Goal: Navigation & Orientation: Find specific page/section

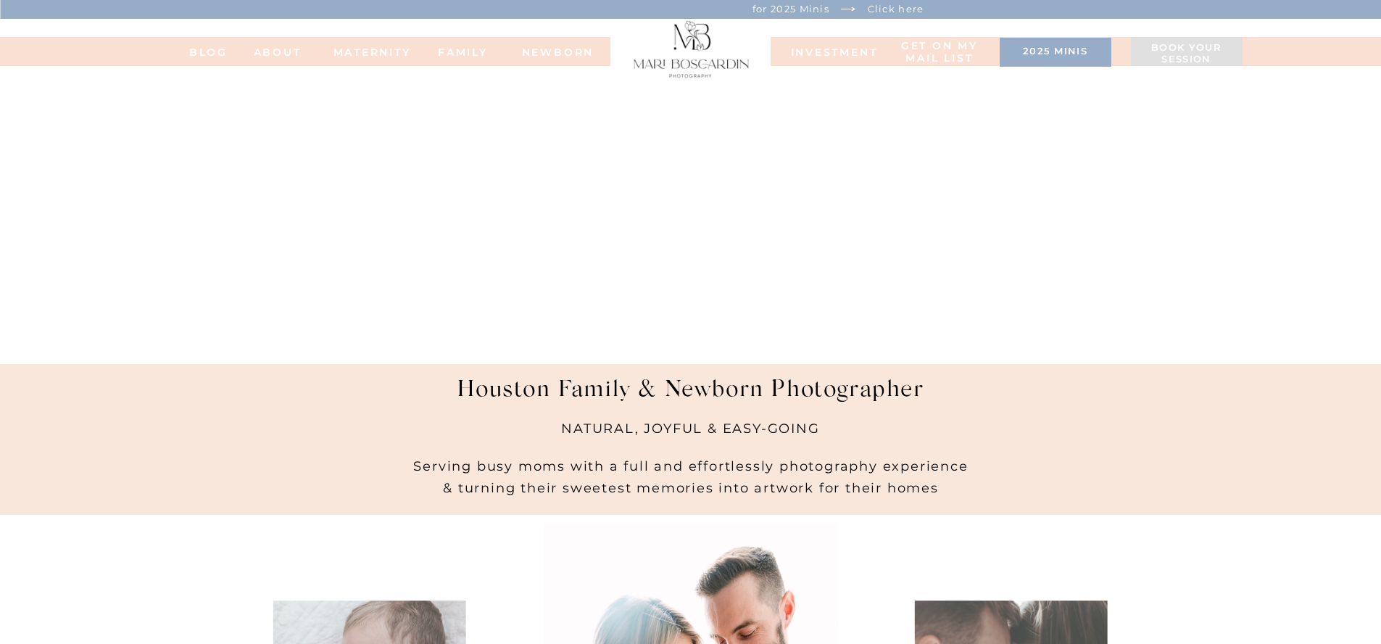
click at [206, 54] on nav "BLOG" at bounding box center [209, 51] width 58 height 10
click at [566, 48] on nav "NEWBORN" at bounding box center [558, 51] width 83 height 10
click at [379, 49] on nav "MATERNITY" at bounding box center [363, 51] width 58 height 10
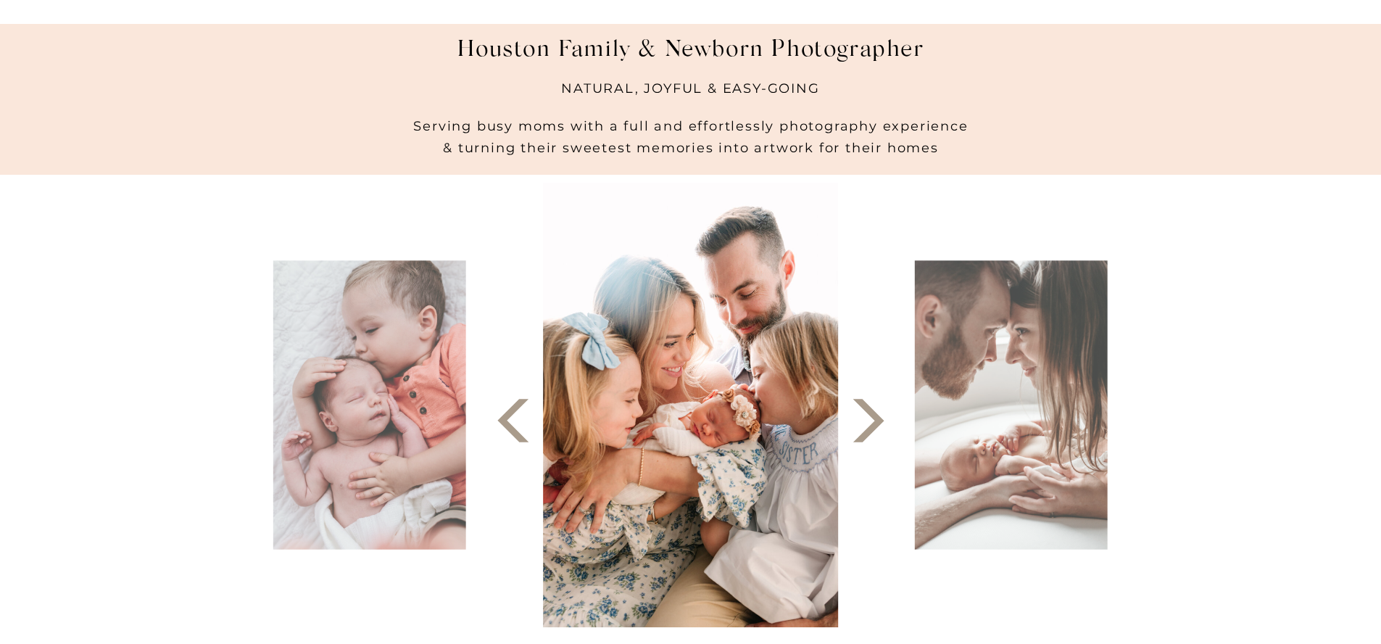
scroll to position [363, 0]
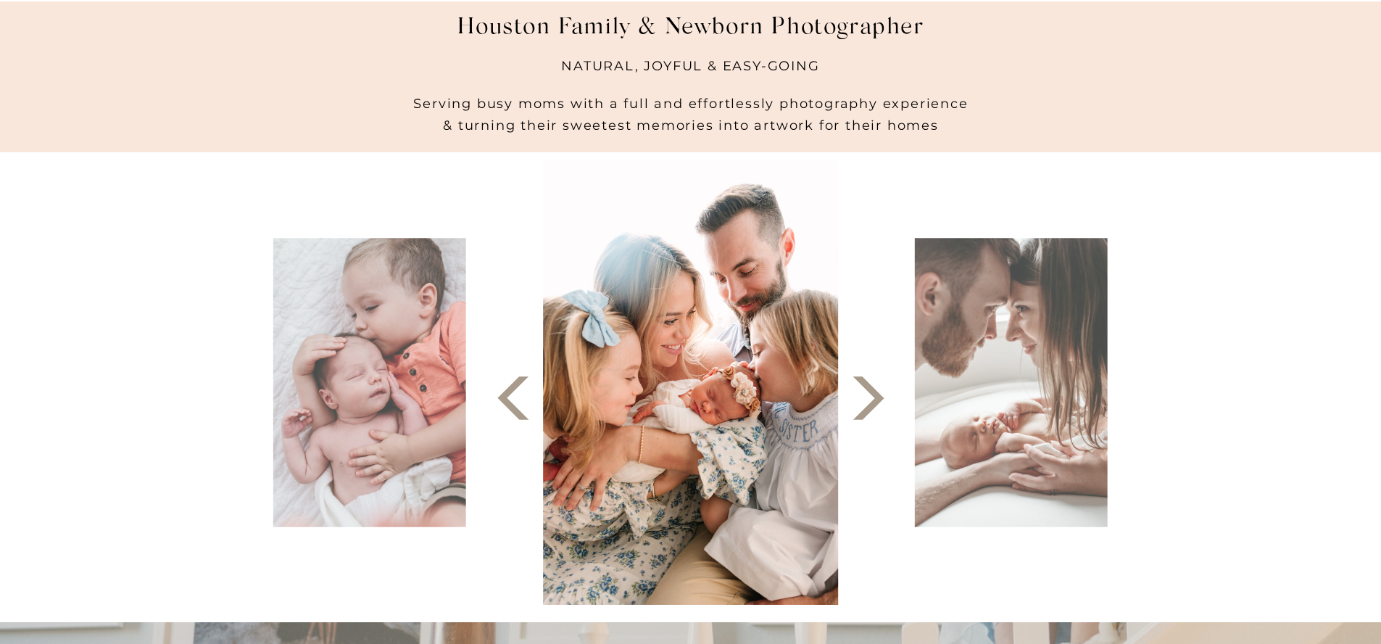
click at [870, 405] on polygon at bounding box center [868, 398] width 31 height 44
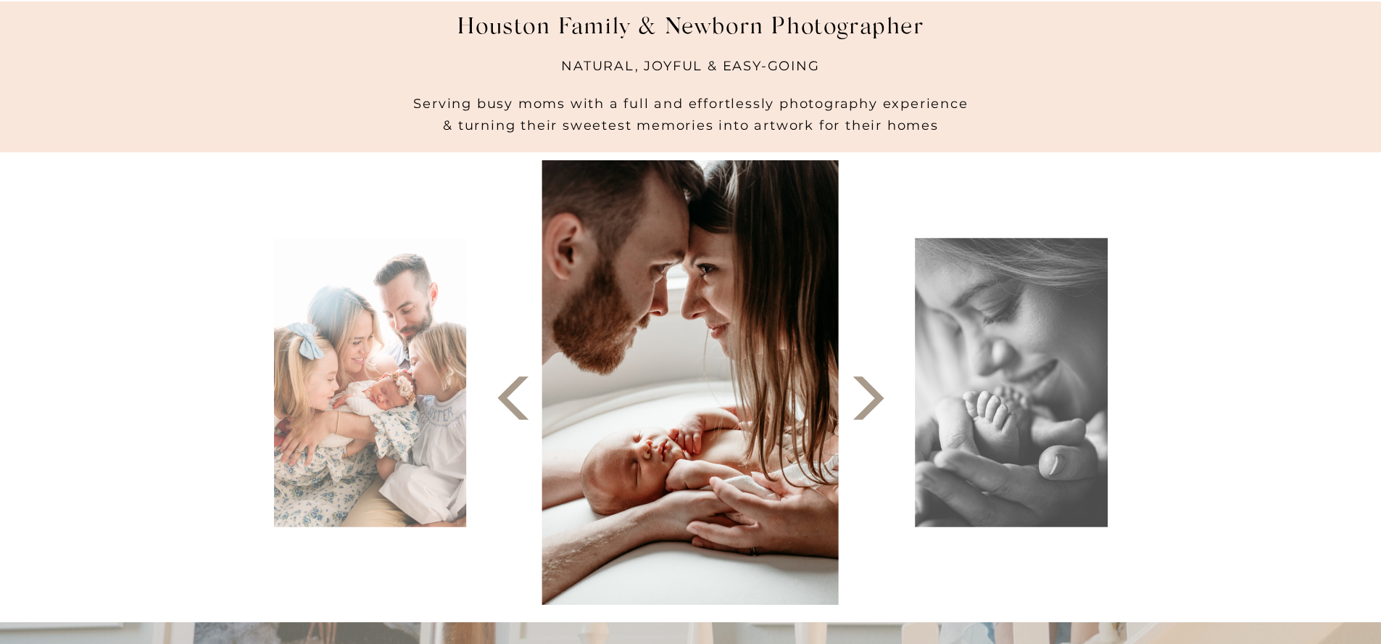
click at [870, 405] on polygon at bounding box center [868, 398] width 31 height 44
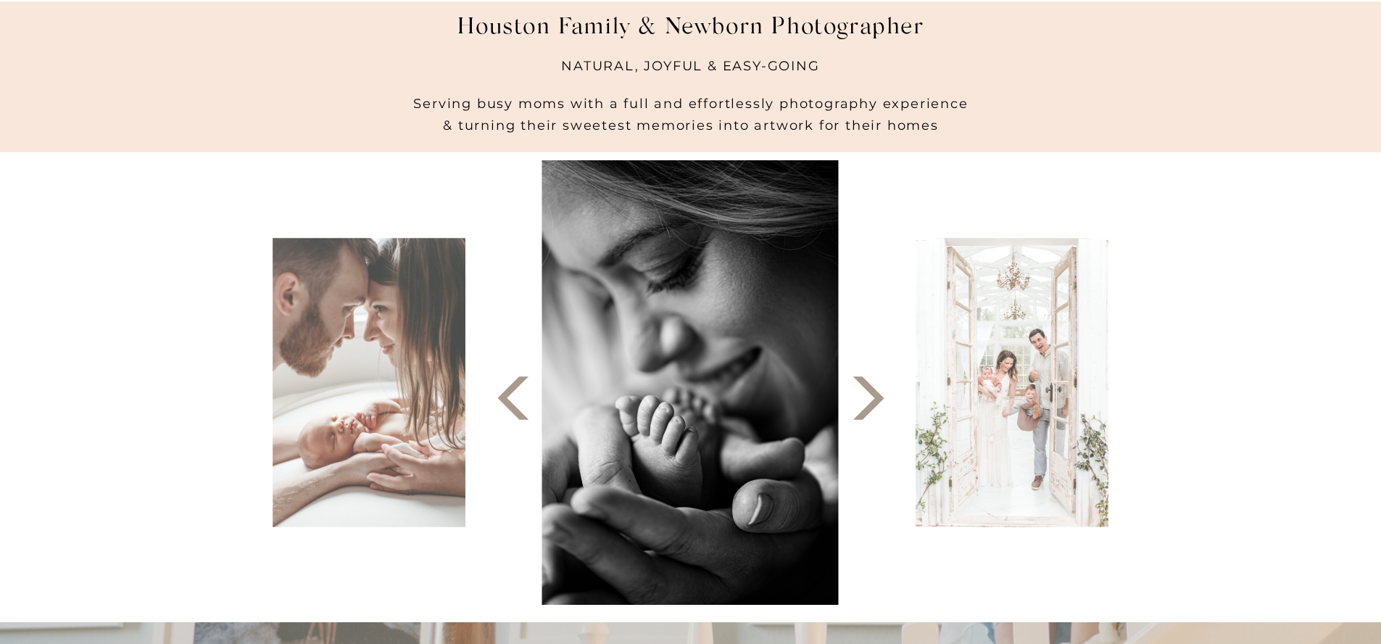
click at [870, 405] on polygon at bounding box center [868, 398] width 31 height 44
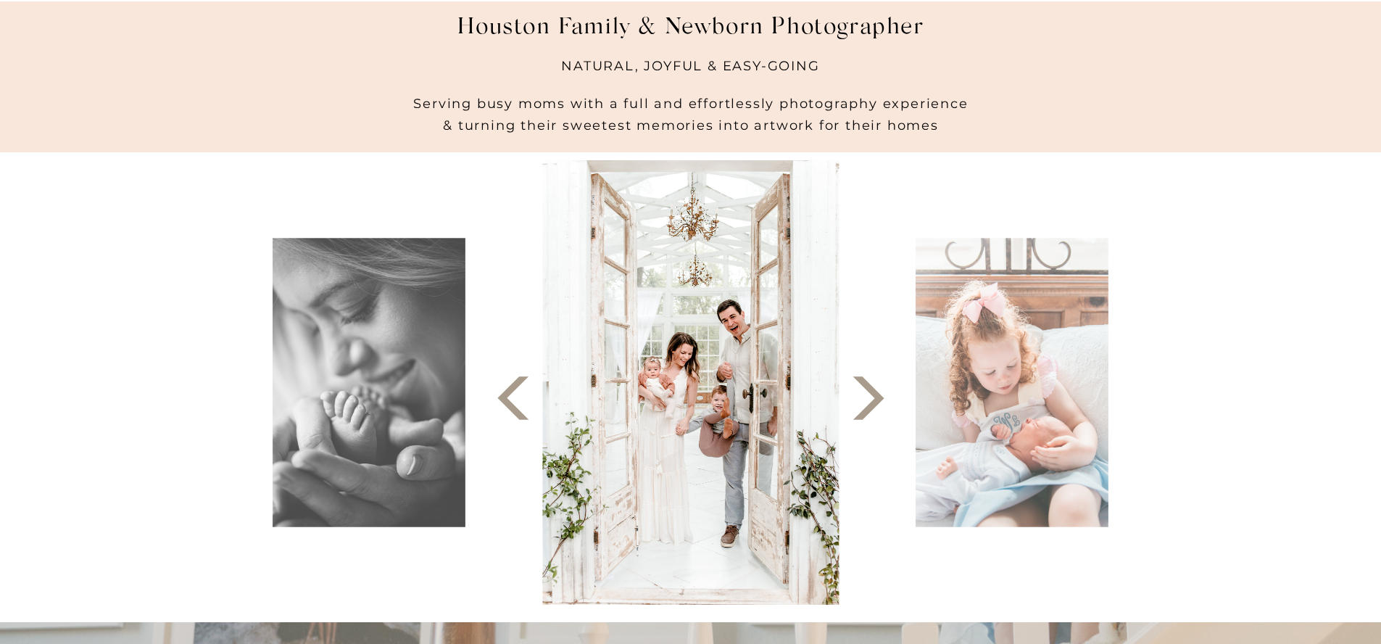
click at [870, 405] on polygon at bounding box center [868, 398] width 31 height 44
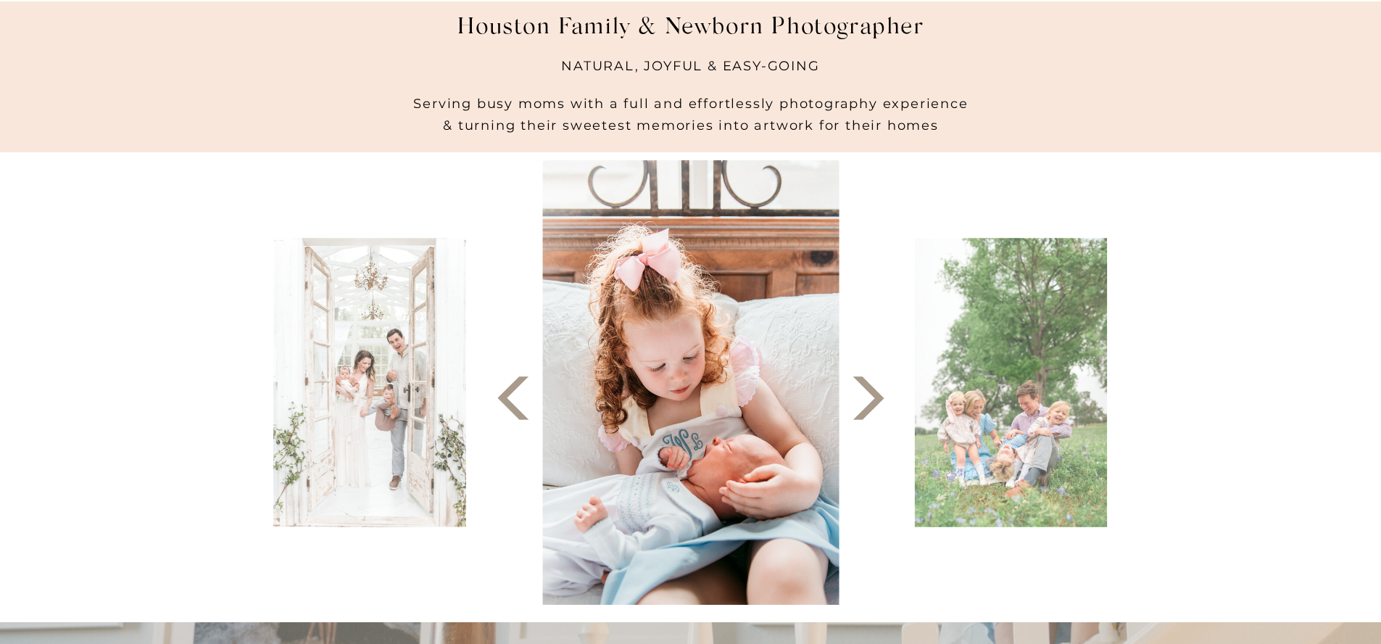
click at [870, 405] on polygon at bounding box center [868, 398] width 31 height 44
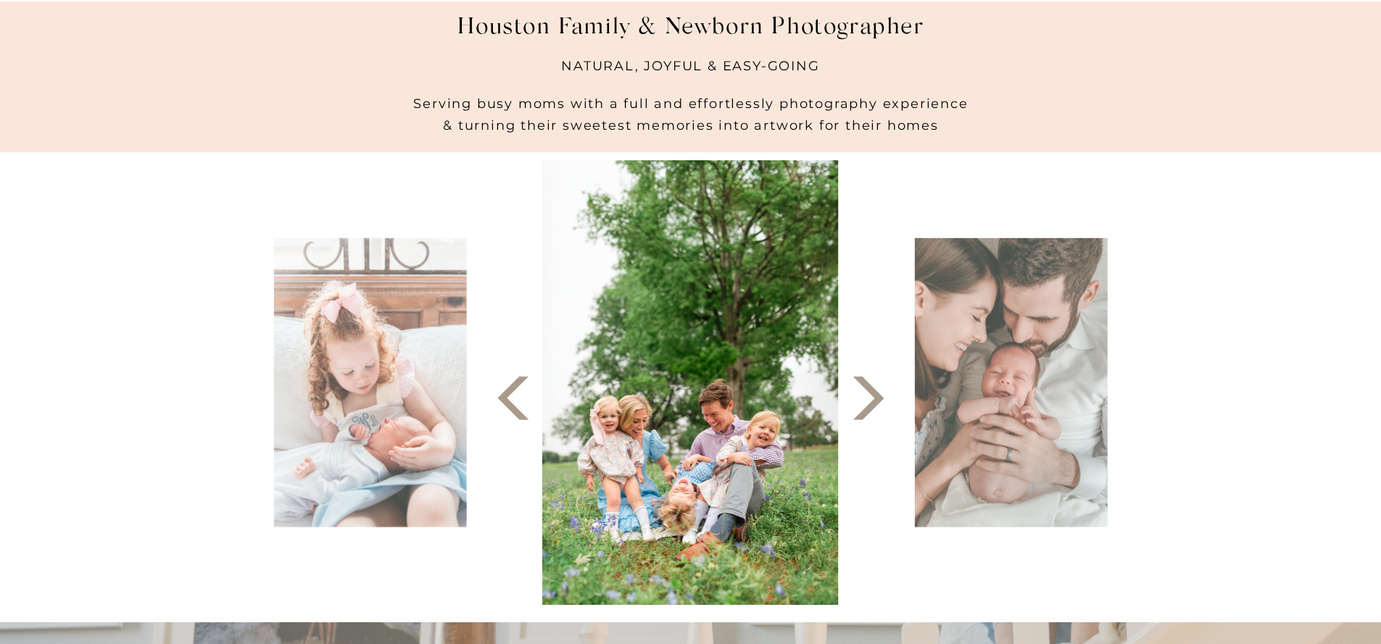
click at [870, 405] on polygon at bounding box center [868, 398] width 31 height 44
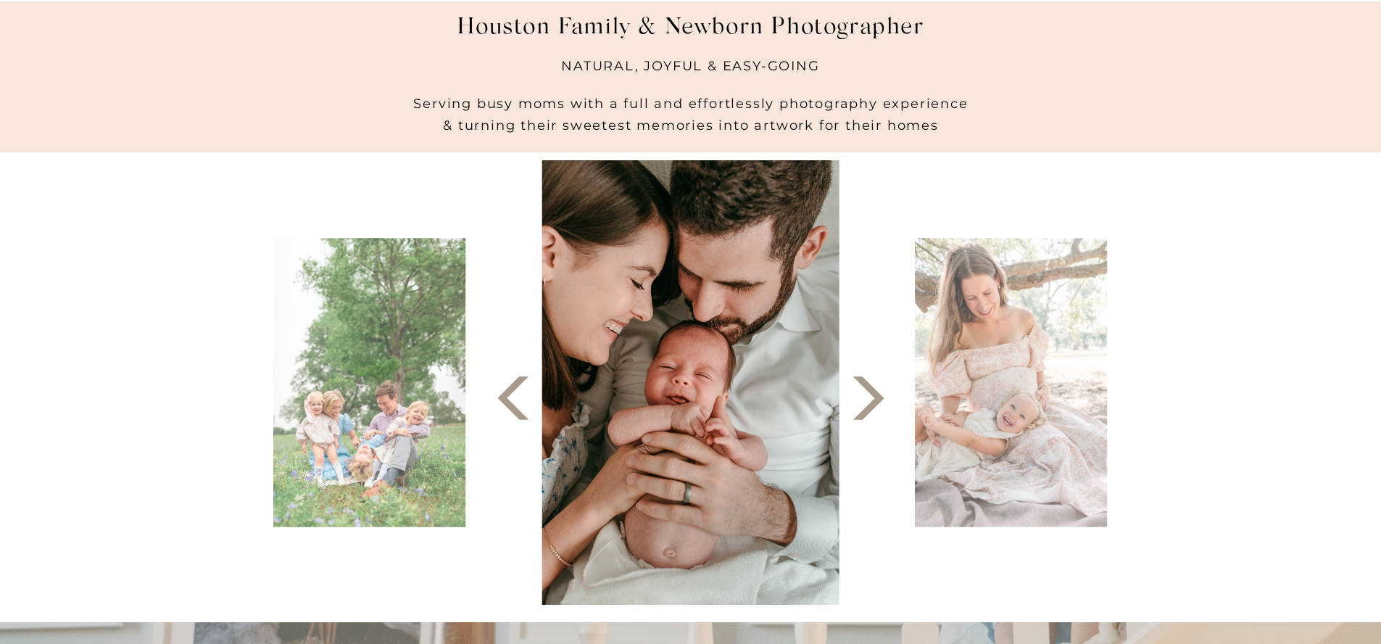
click at [870, 405] on polygon at bounding box center [868, 398] width 31 height 44
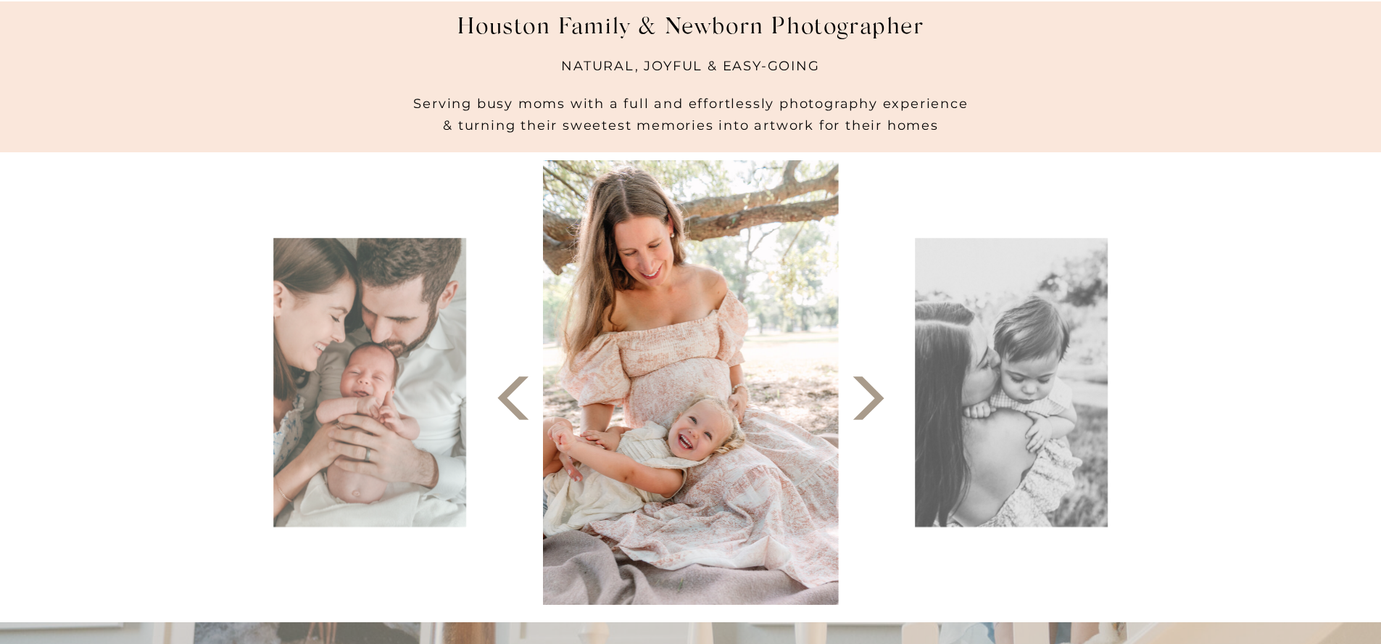
click at [870, 405] on polygon at bounding box center [868, 398] width 31 height 44
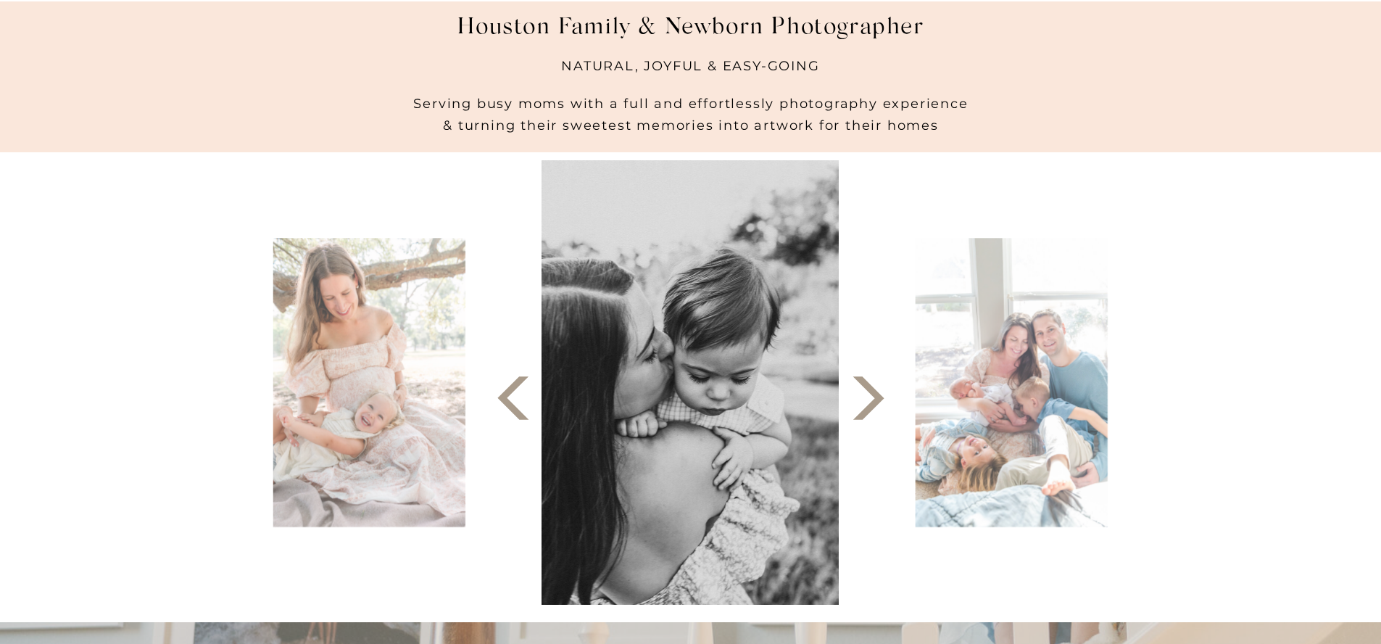
click at [870, 405] on polygon at bounding box center [868, 398] width 31 height 44
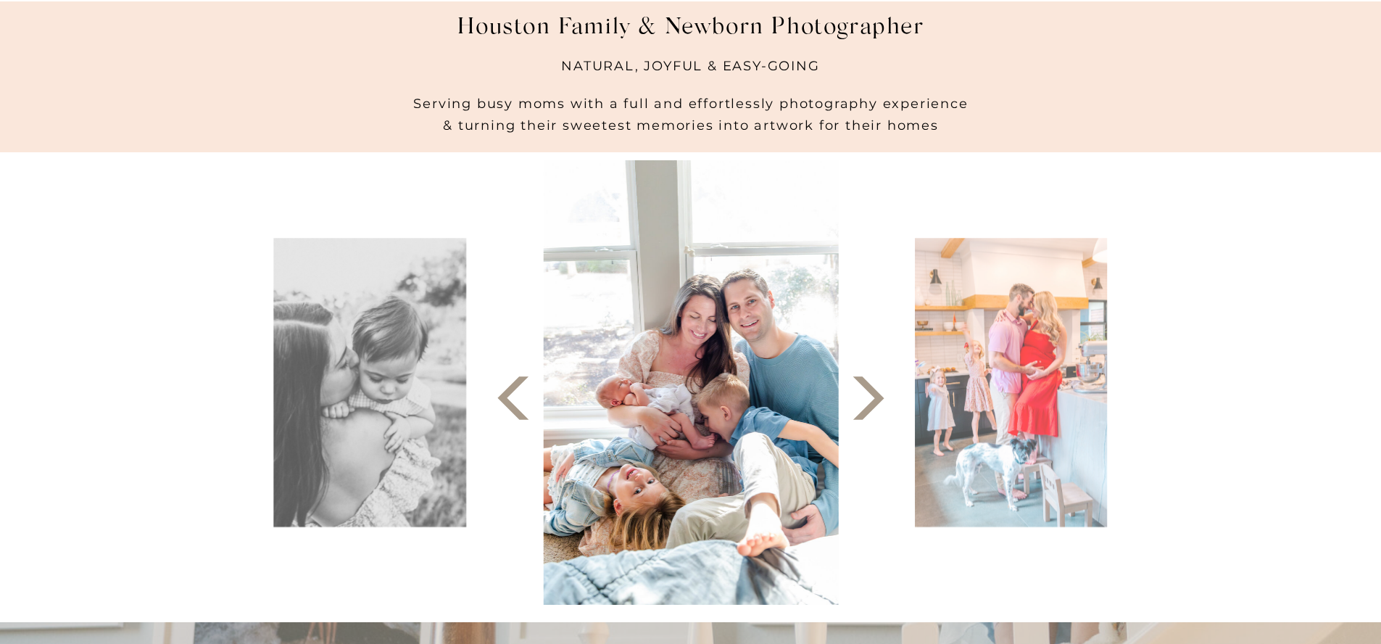
click at [870, 405] on polygon at bounding box center [868, 398] width 31 height 44
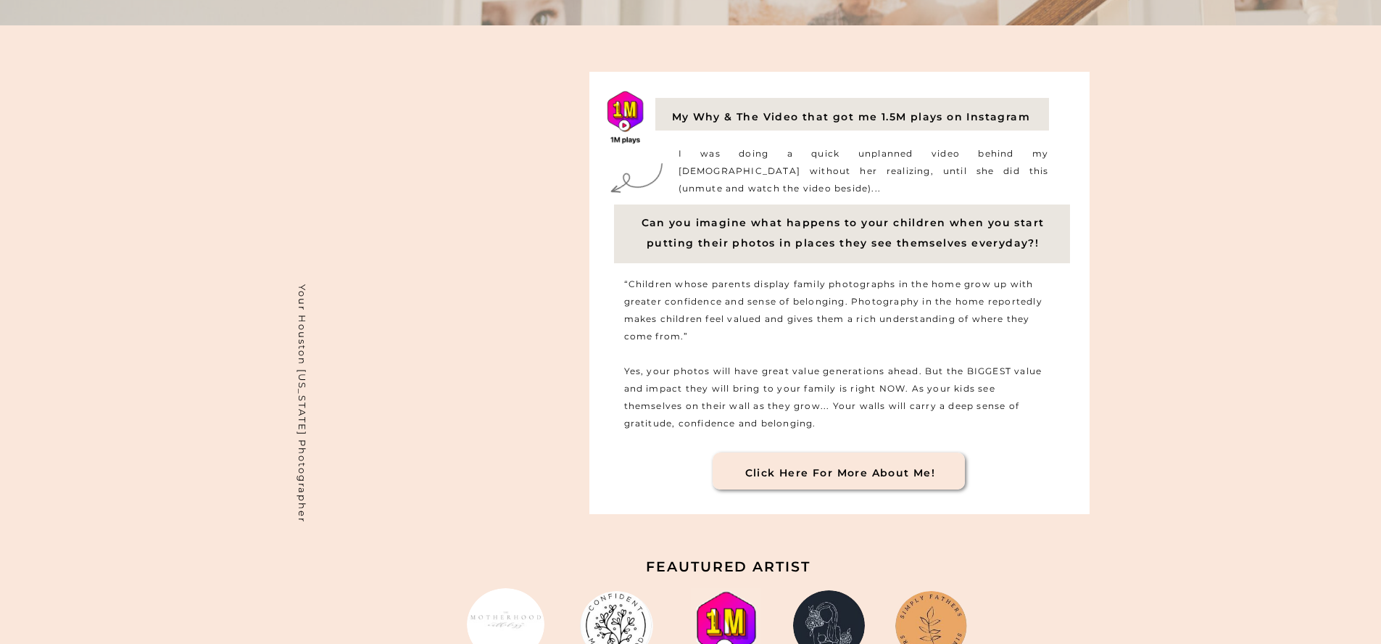
scroll to position [1378, 0]
click at [838, 475] on h3 "Click Here for More About me!" at bounding box center [840, 470] width 247 height 12
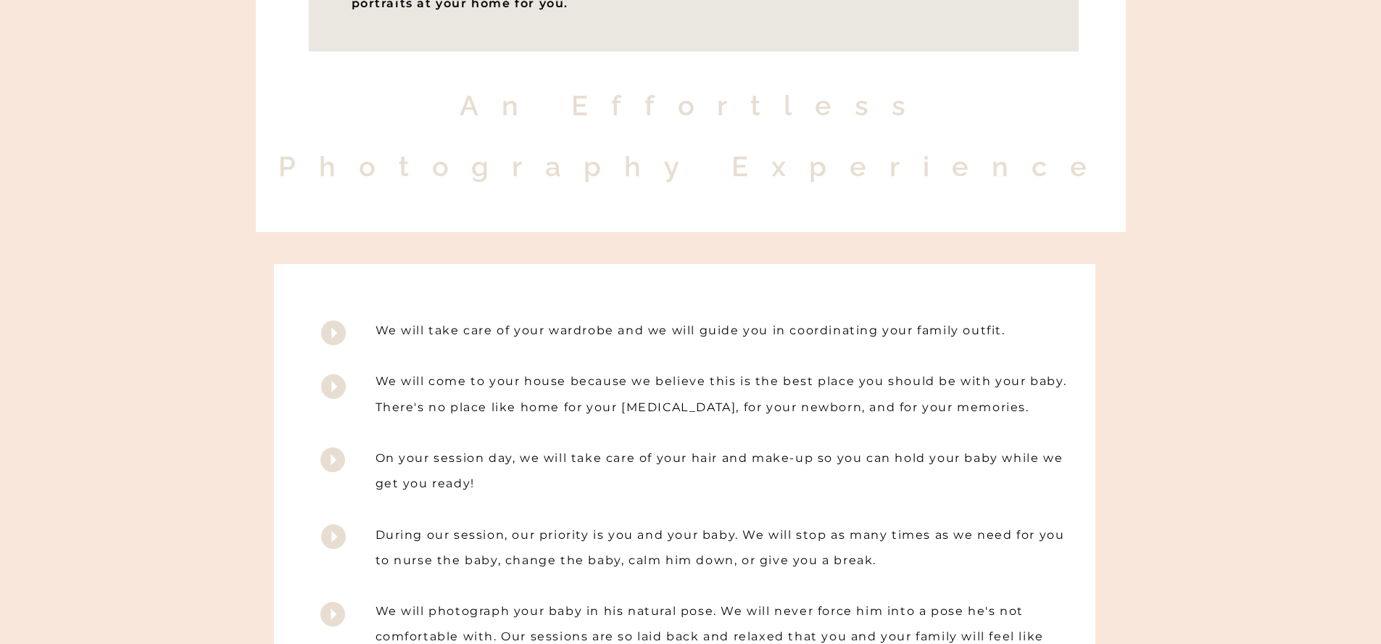
scroll to position [2610, 0]
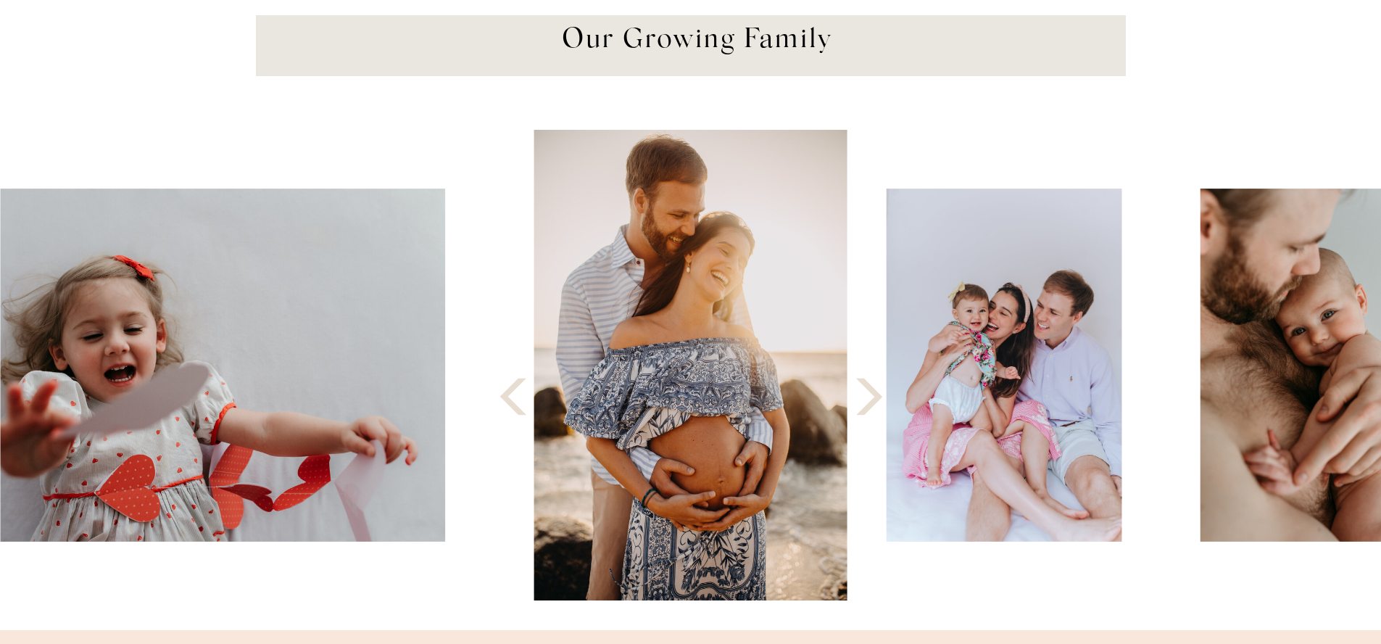
scroll to position [1378, 0]
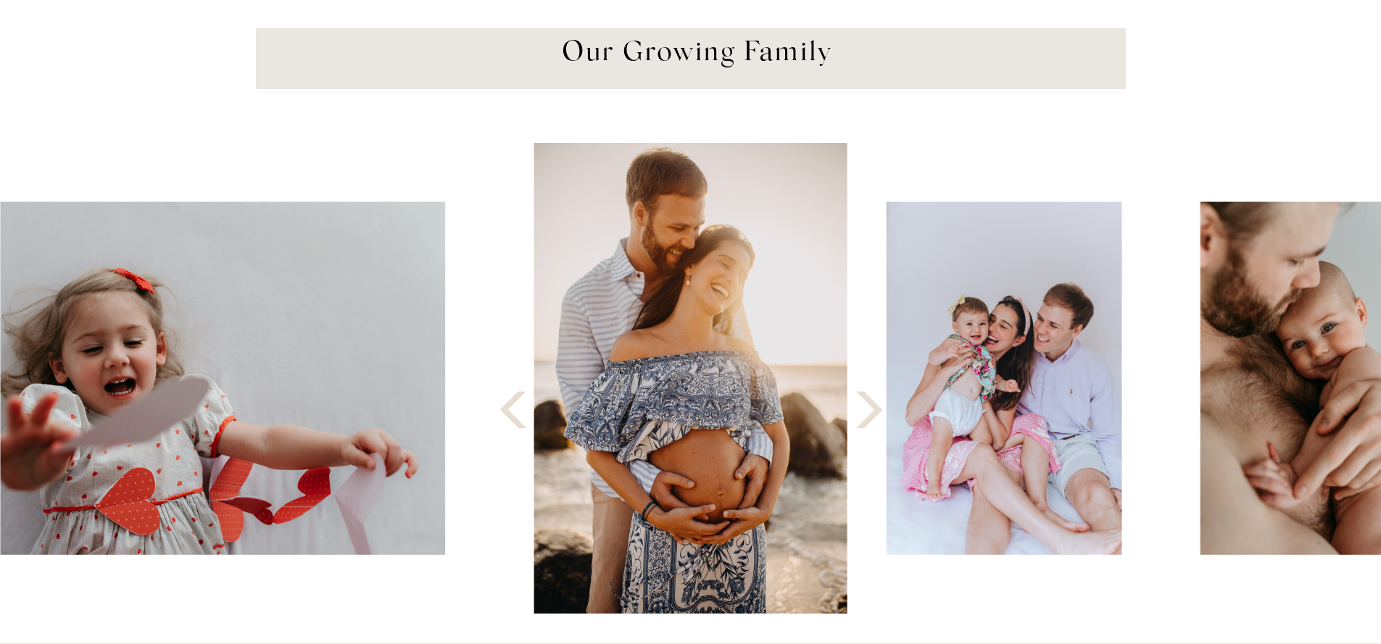
click at [877, 412] on polygon at bounding box center [869, 410] width 26 height 37
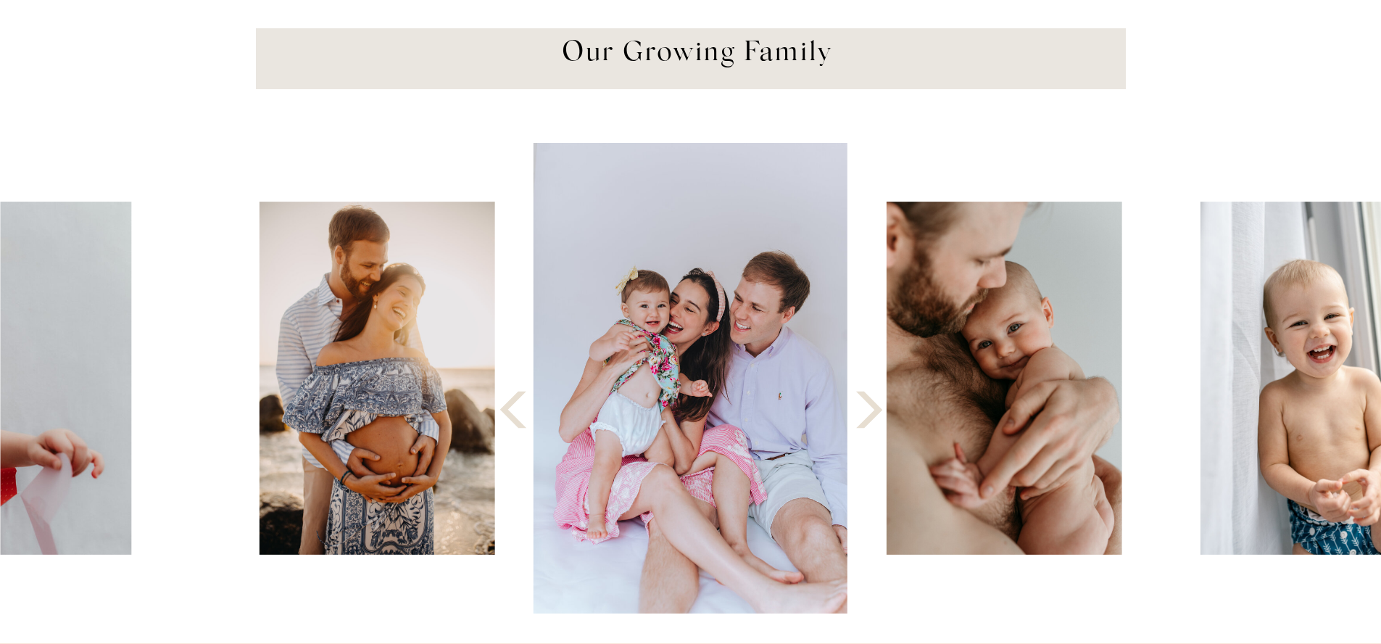
click at [877, 412] on polygon at bounding box center [869, 410] width 26 height 37
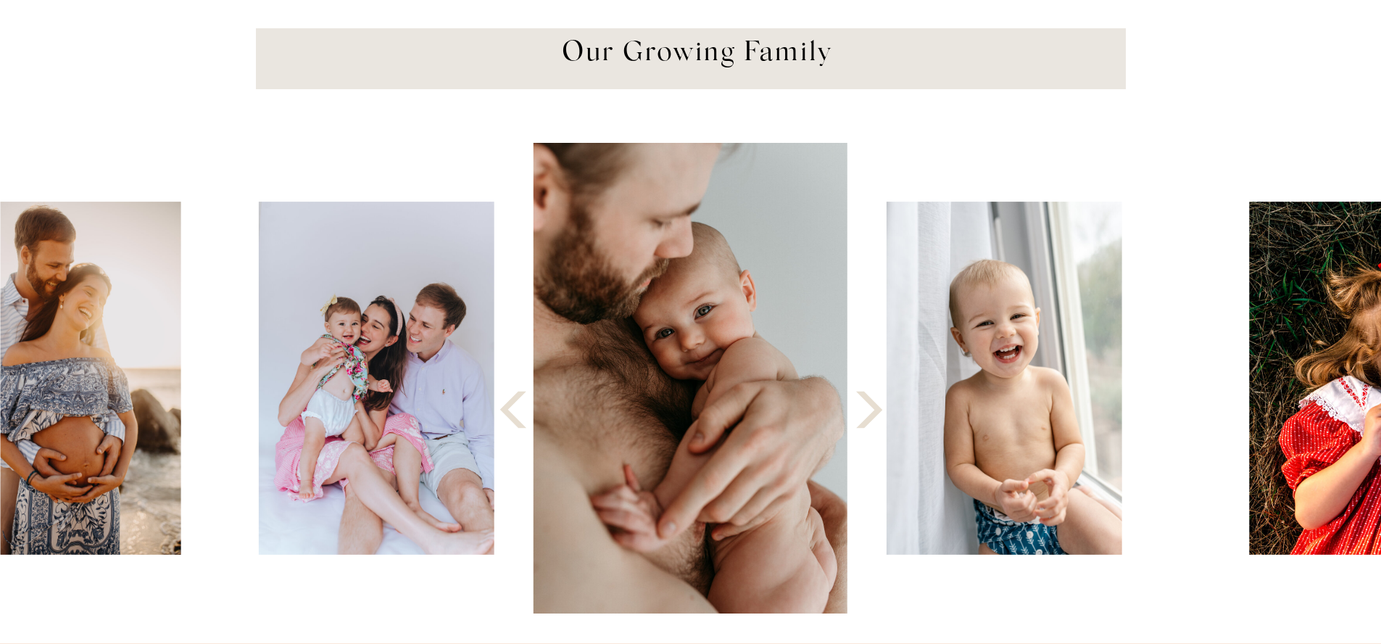
click at [877, 412] on polygon at bounding box center [869, 410] width 26 height 37
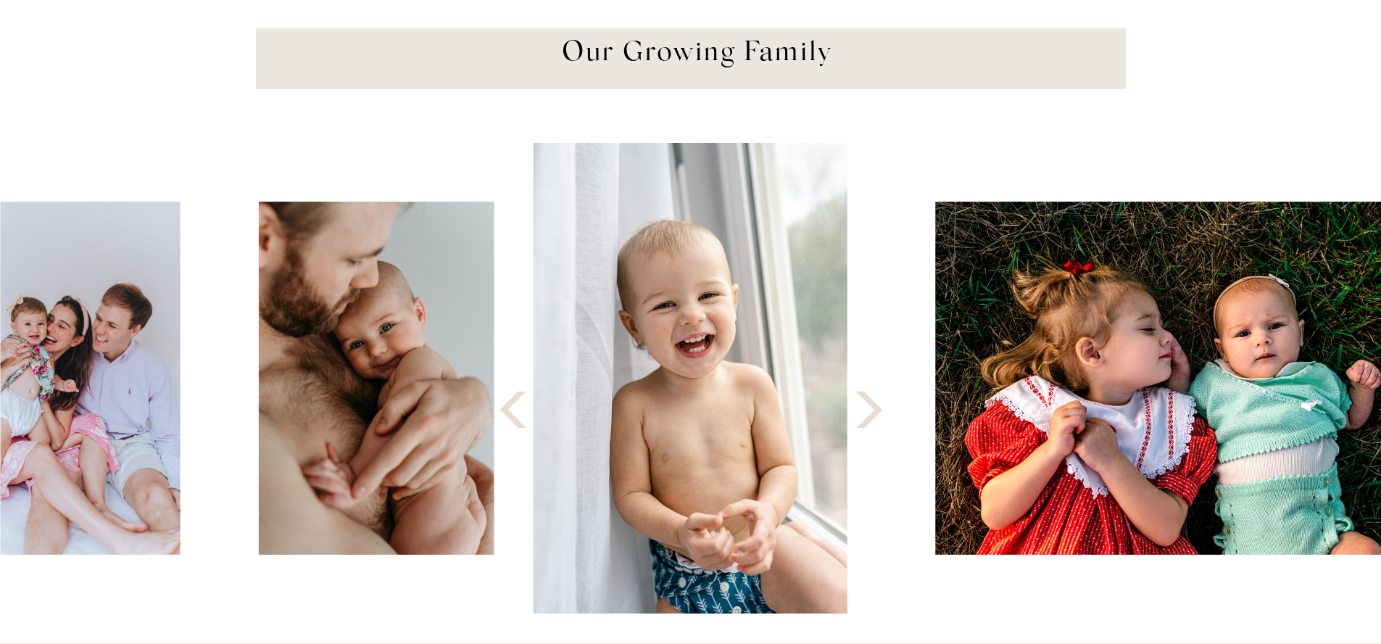
click at [877, 412] on polygon at bounding box center [869, 410] width 26 height 37
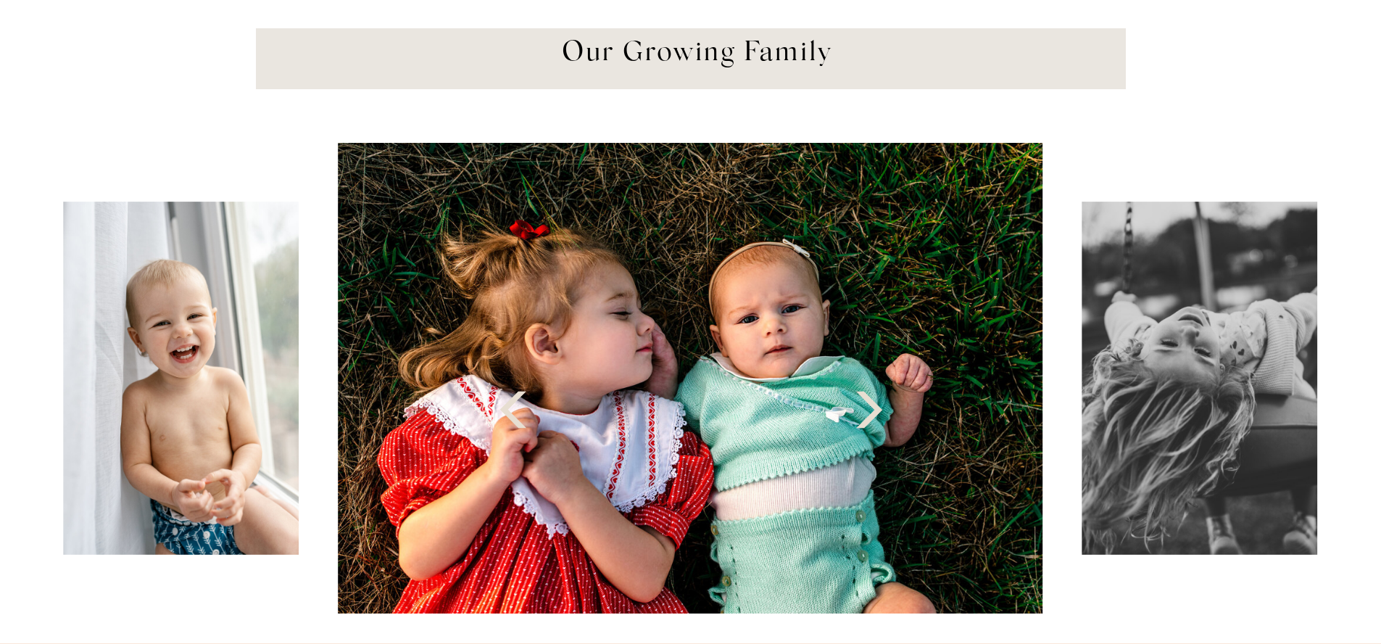
click at [877, 412] on polygon at bounding box center [869, 410] width 26 height 37
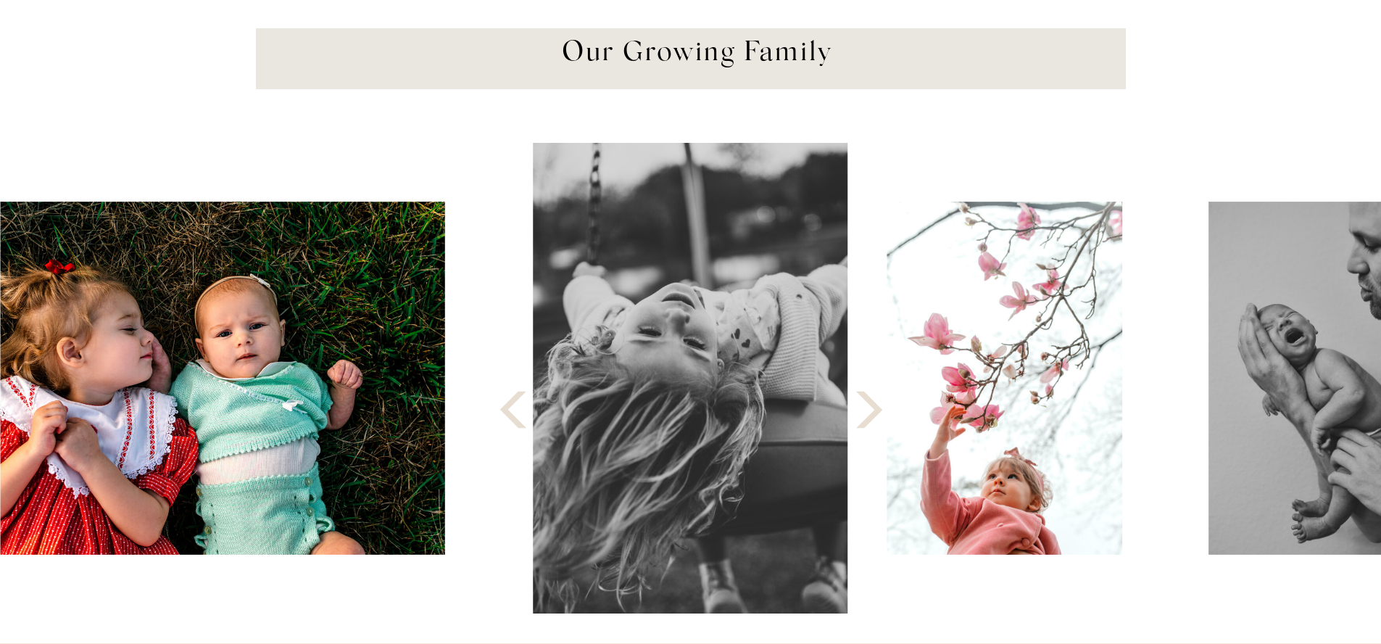
click at [877, 412] on polygon at bounding box center [869, 410] width 26 height 37
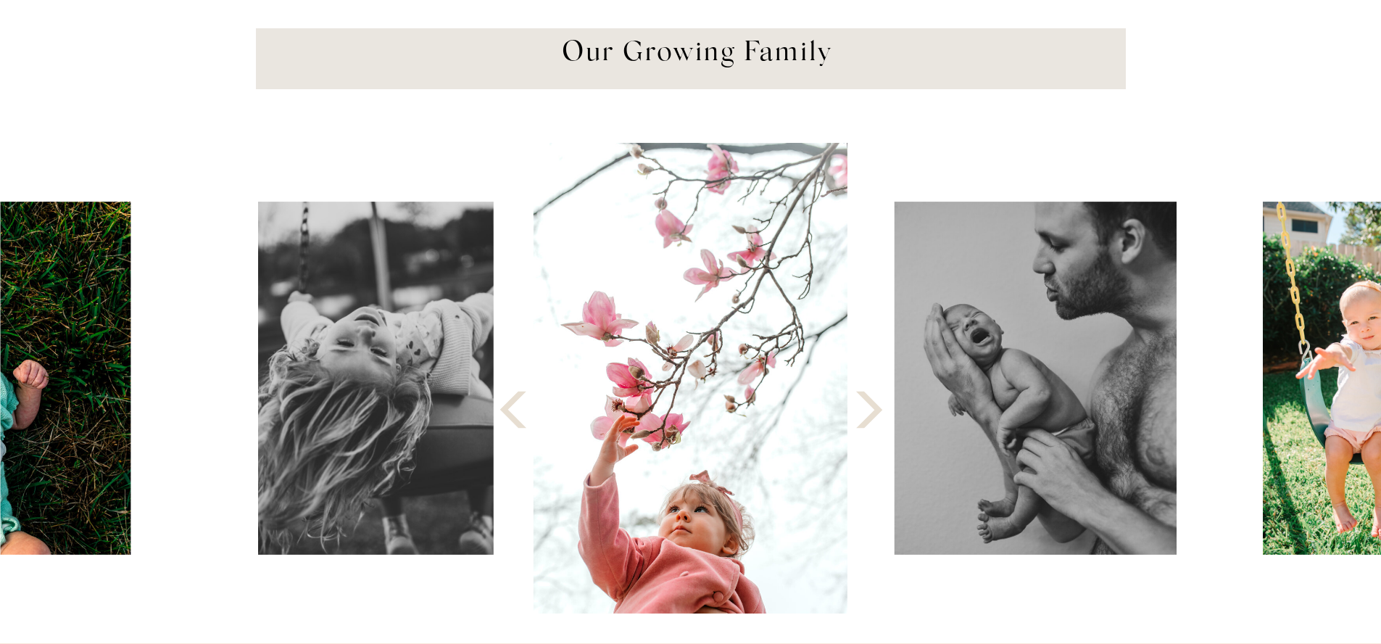
click at [877, 412] on polygon at bounding box center [869, 410] width 26 height 37
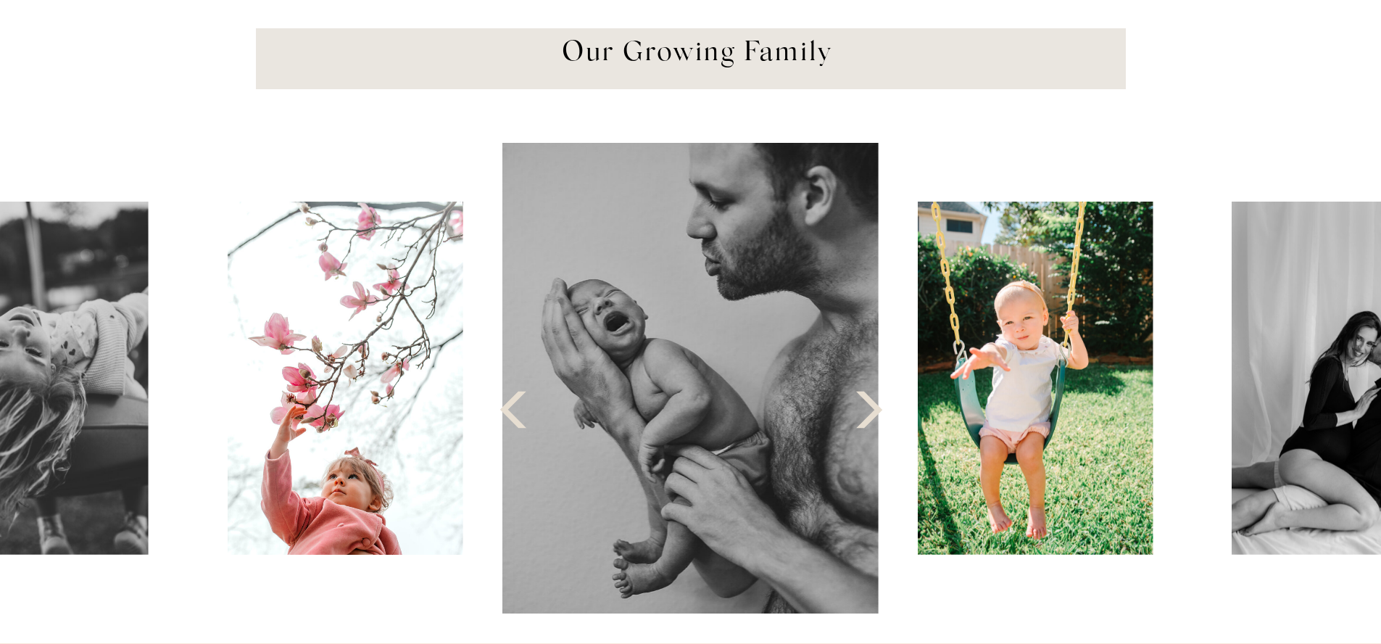
click at [877, 412] on polygon at bounding box center [869, 410] width 26 height 37
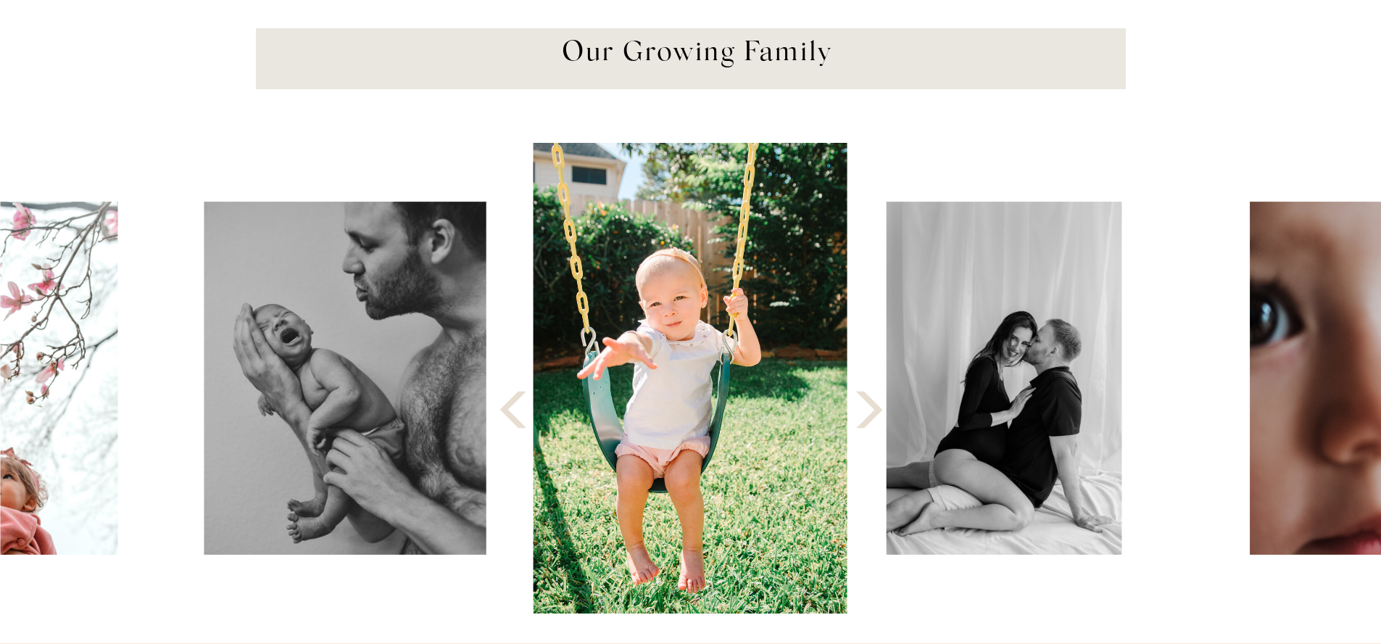
click at [877, 412] on polygon at bounding box center [869, 410] width 26 height 37
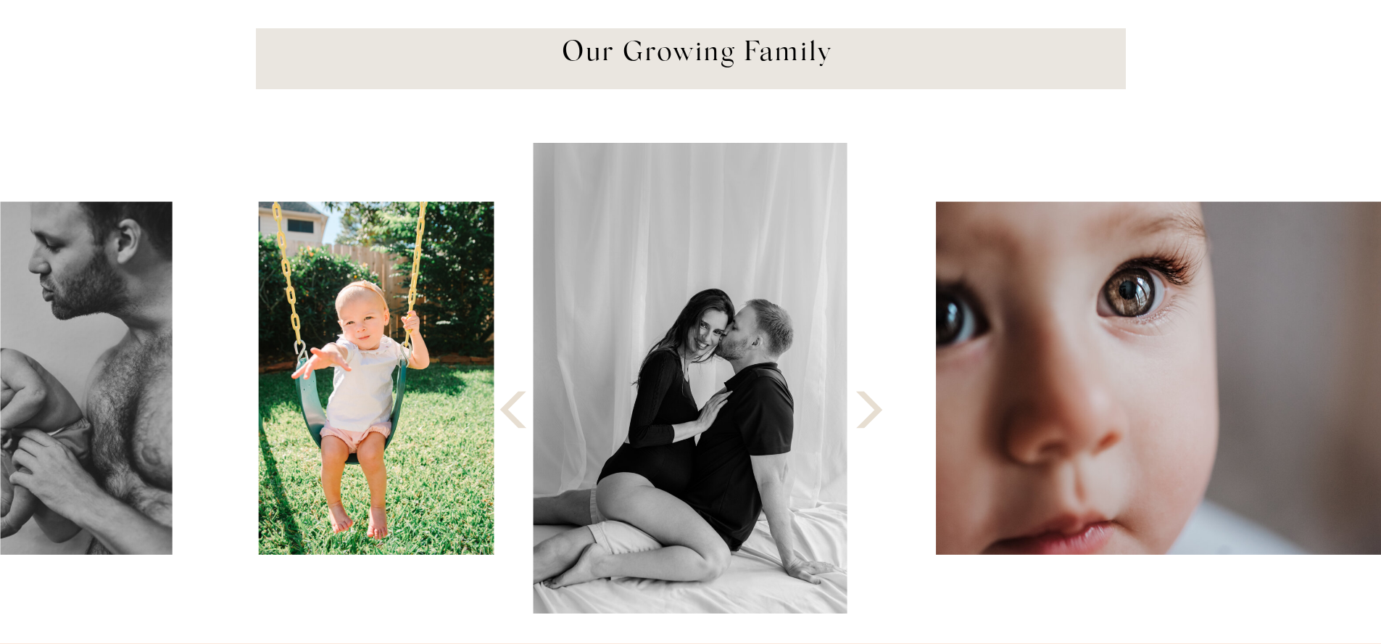
click at [877, 412] on polygon at bounding box center [869, 410] width 26 height 37
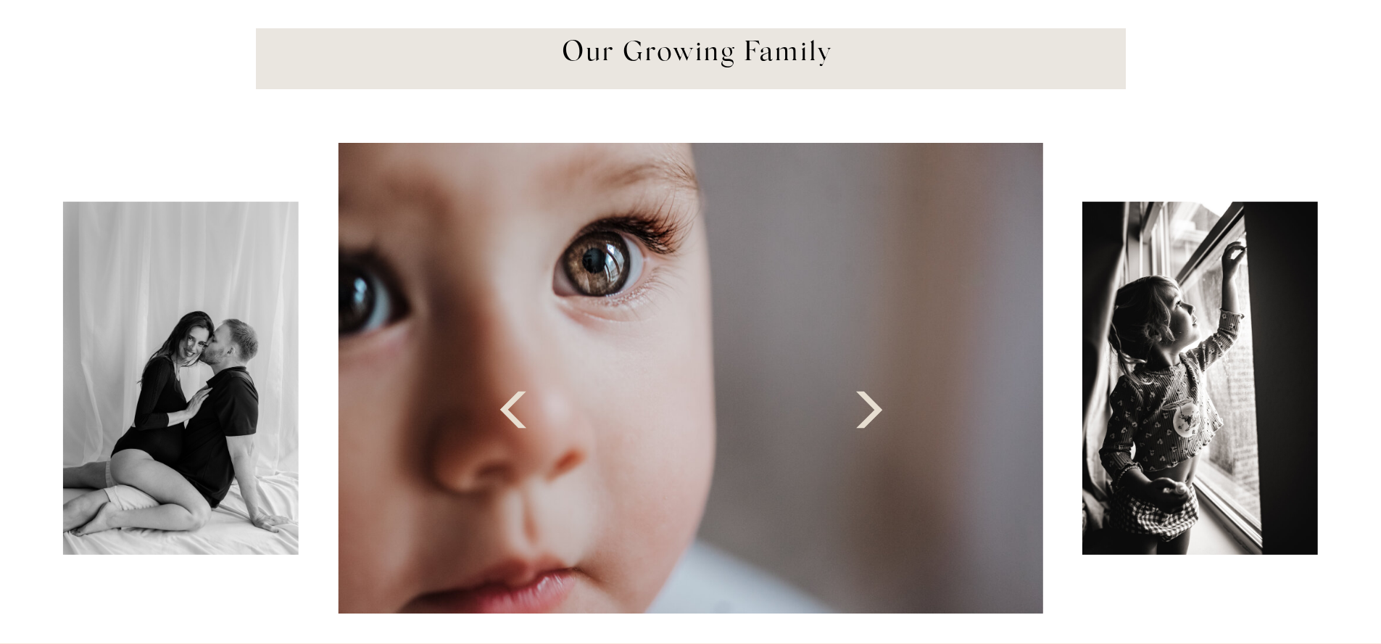
click at [877, 412] on polygon at bounding box center [869, 410] width 26 height 37
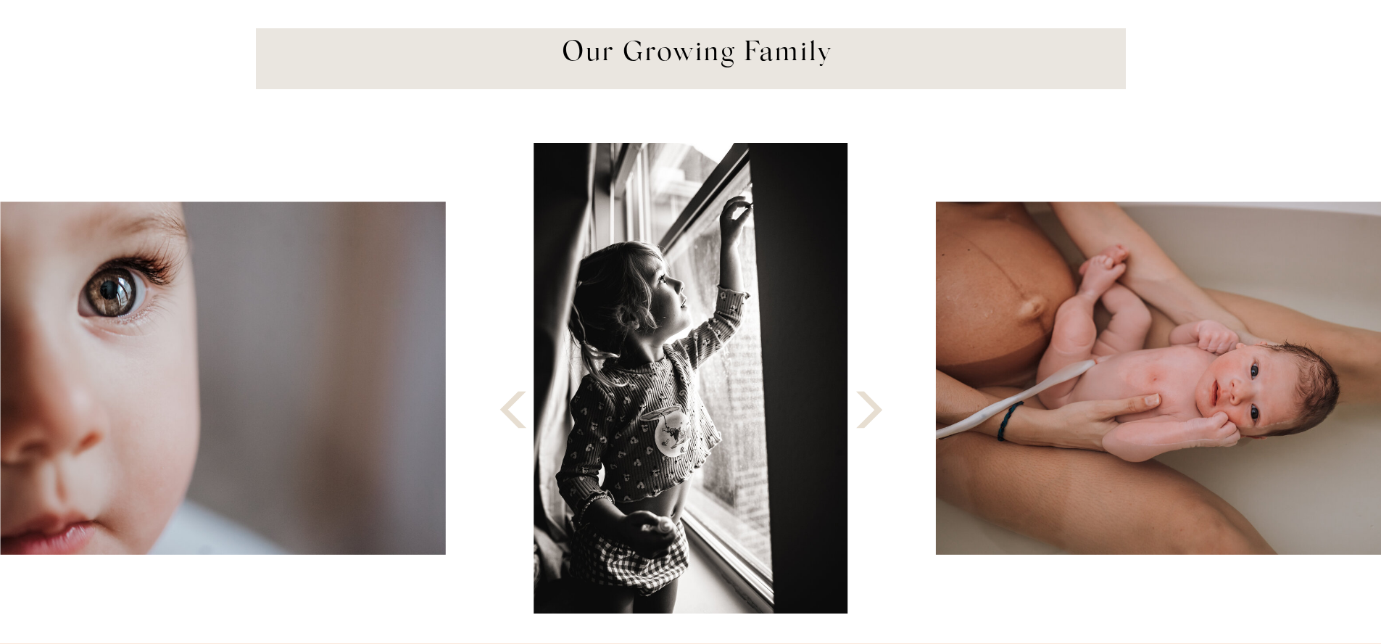
click at [877, 412] on polygon at bounding box center [869, 410] width 26 height 37
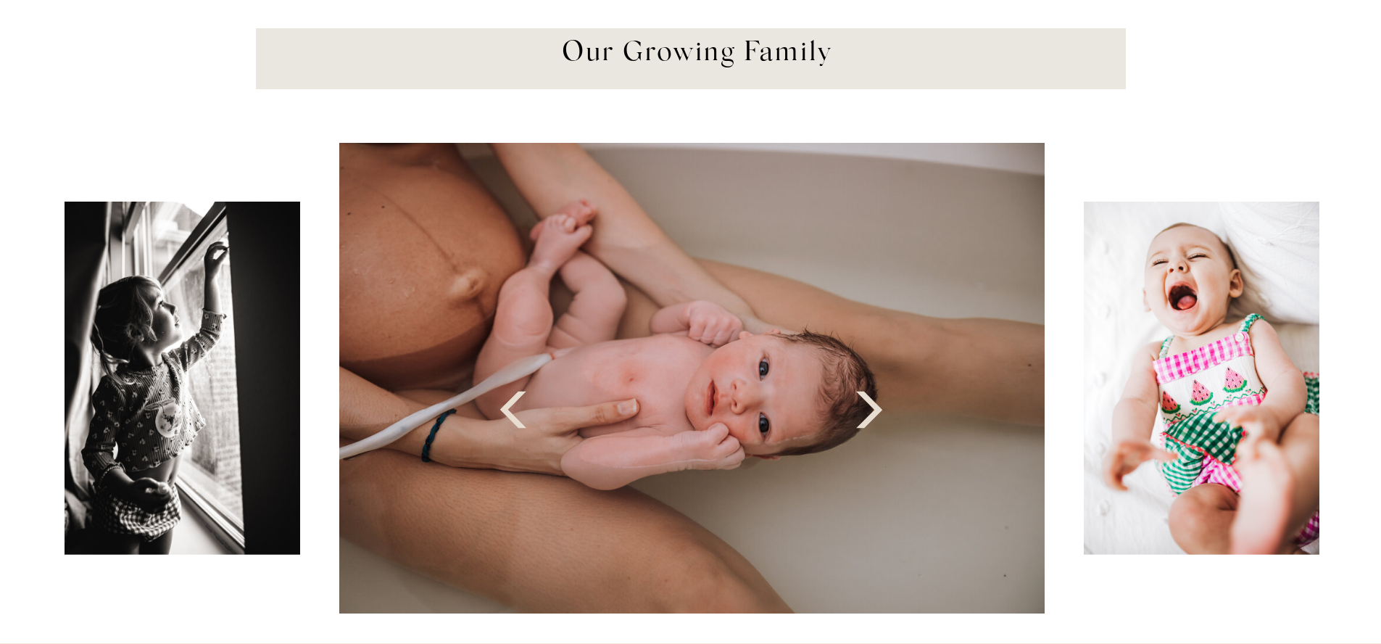
click at [877, 412] on polygon at bounding box center [869, 410] width 26 height 37
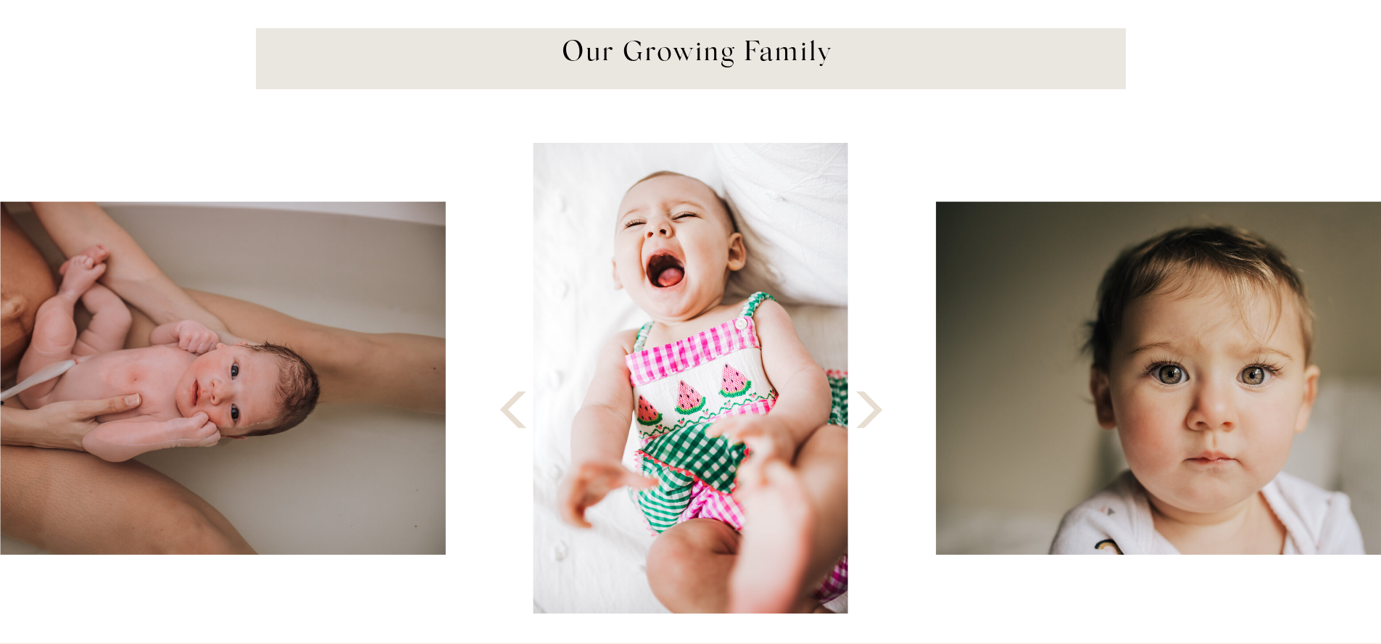
click at [877, 412] on polygon at bounding box center [869, 410] width 26 height 37
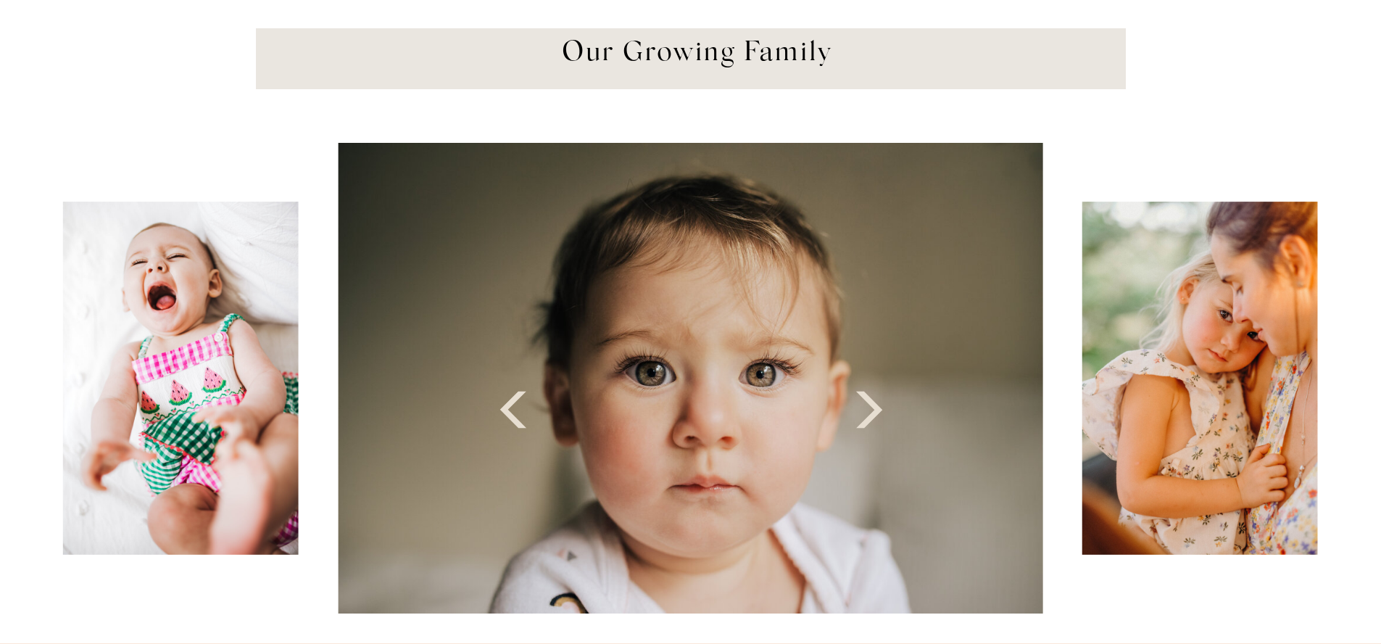
click at [877, 412] on polygon at bounding box center [869, 410] width 26 height 37
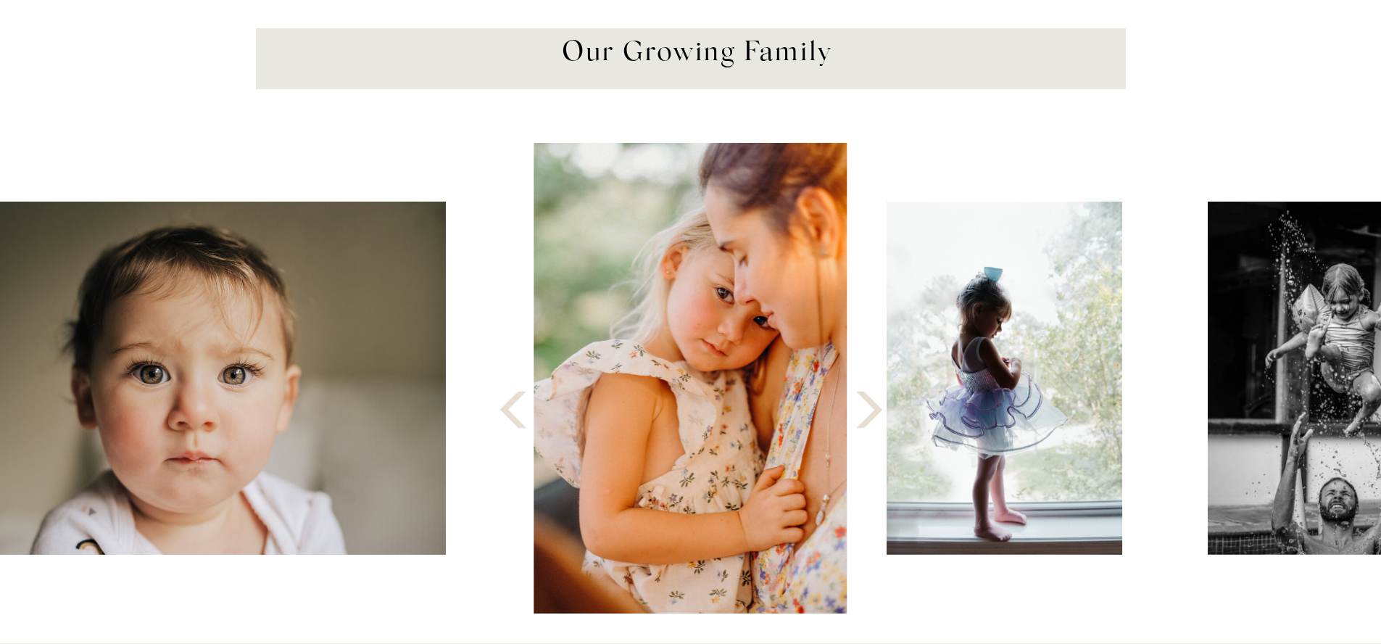
click at [877, 412] on polygon at bounding box center [869, 410] width 26 height 37
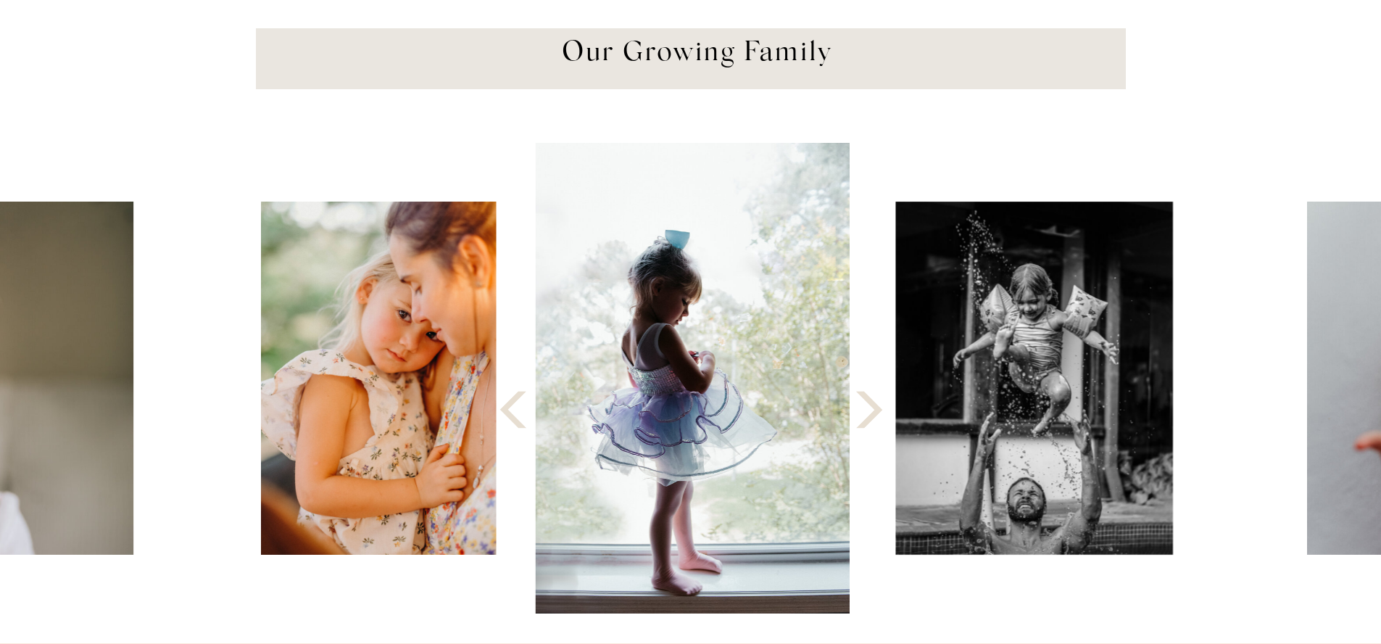
click at [877, 412] on polygon at bounding box center [869, 410] width 26 height 37
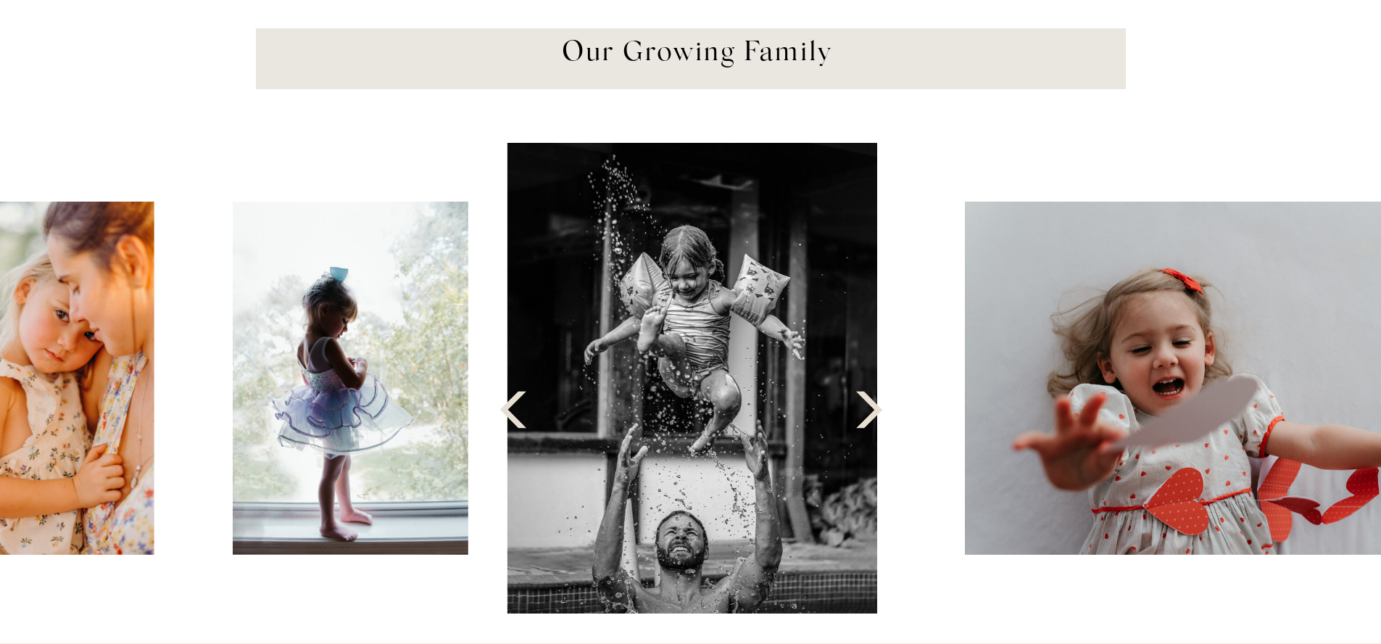
click at [877, 412] on polygon at bounding box center [869, 410] width 26 height 37
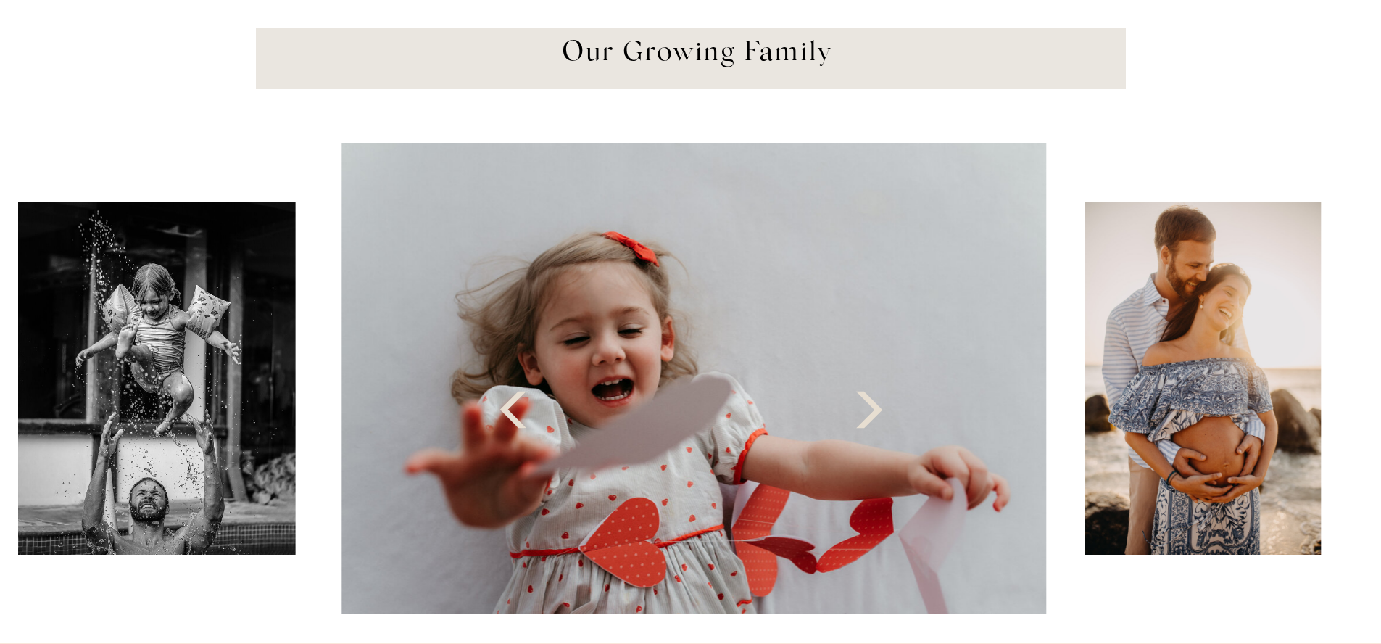
click at [877, 412] on polygon at bounding box center [869, 410] width 26 height 37
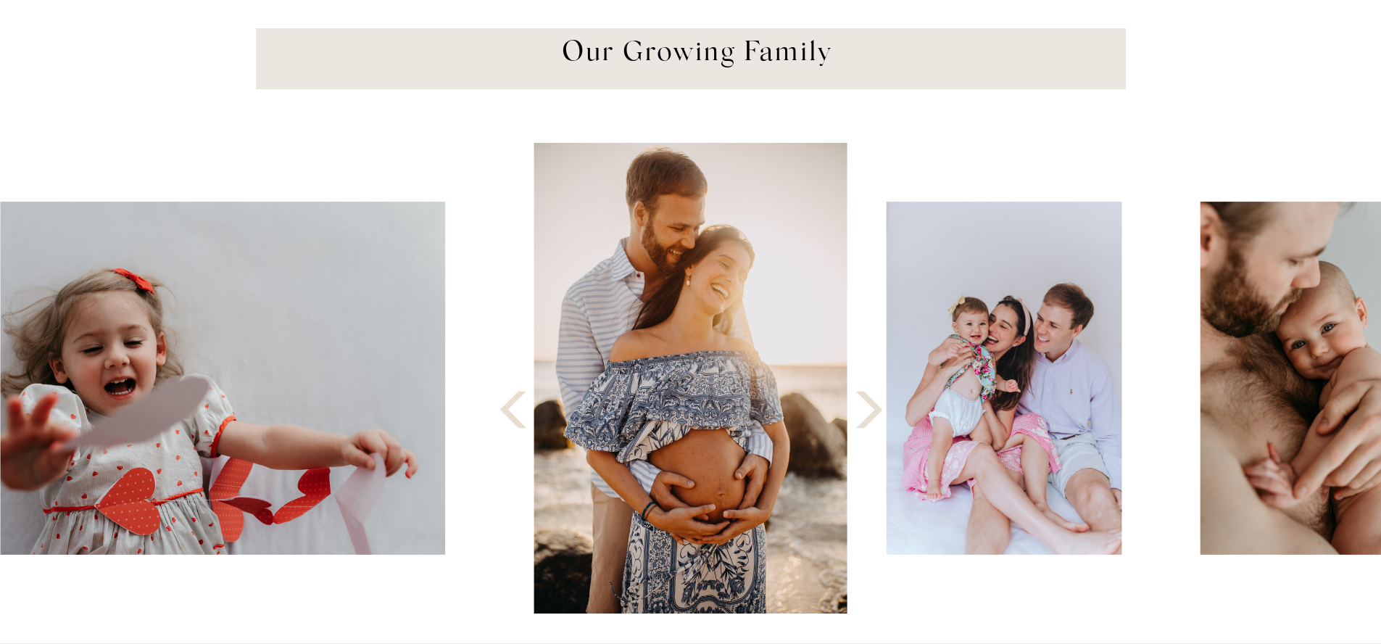
click at [877, 412] on polygon at bounding box center [869, 410] width 26 height 37
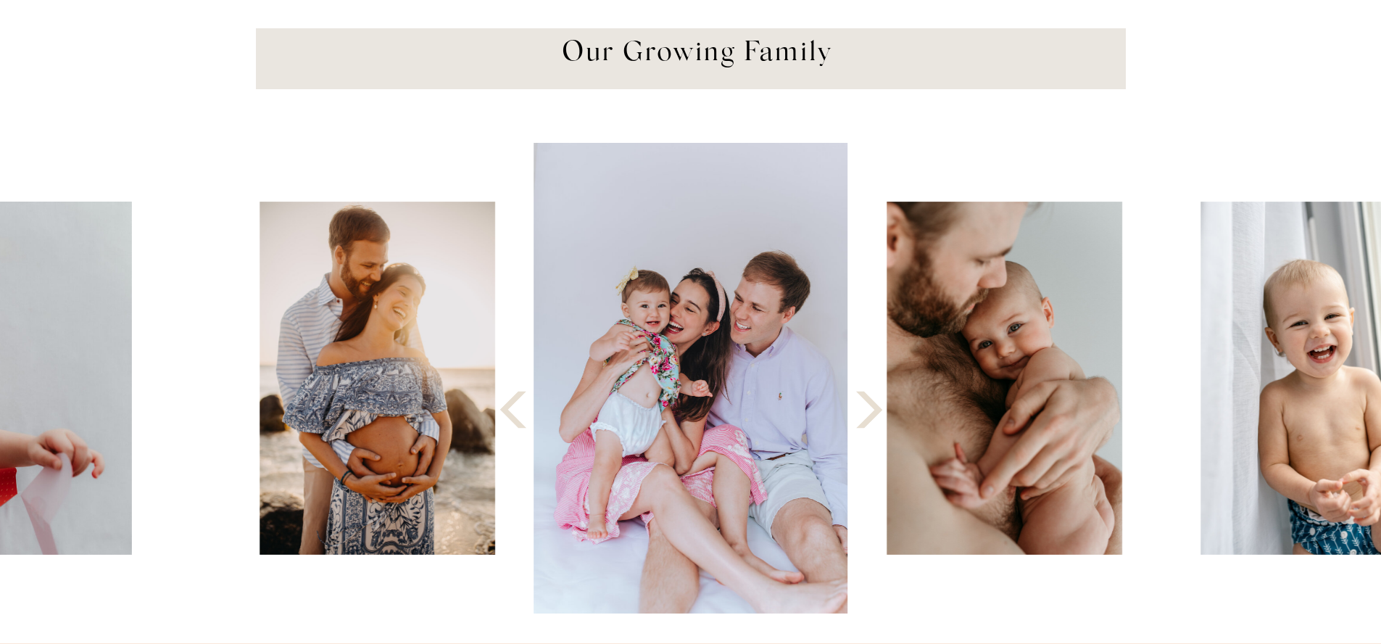
click at [877, 412] on polygon at bounding box center [869, 410] width 26 height 37
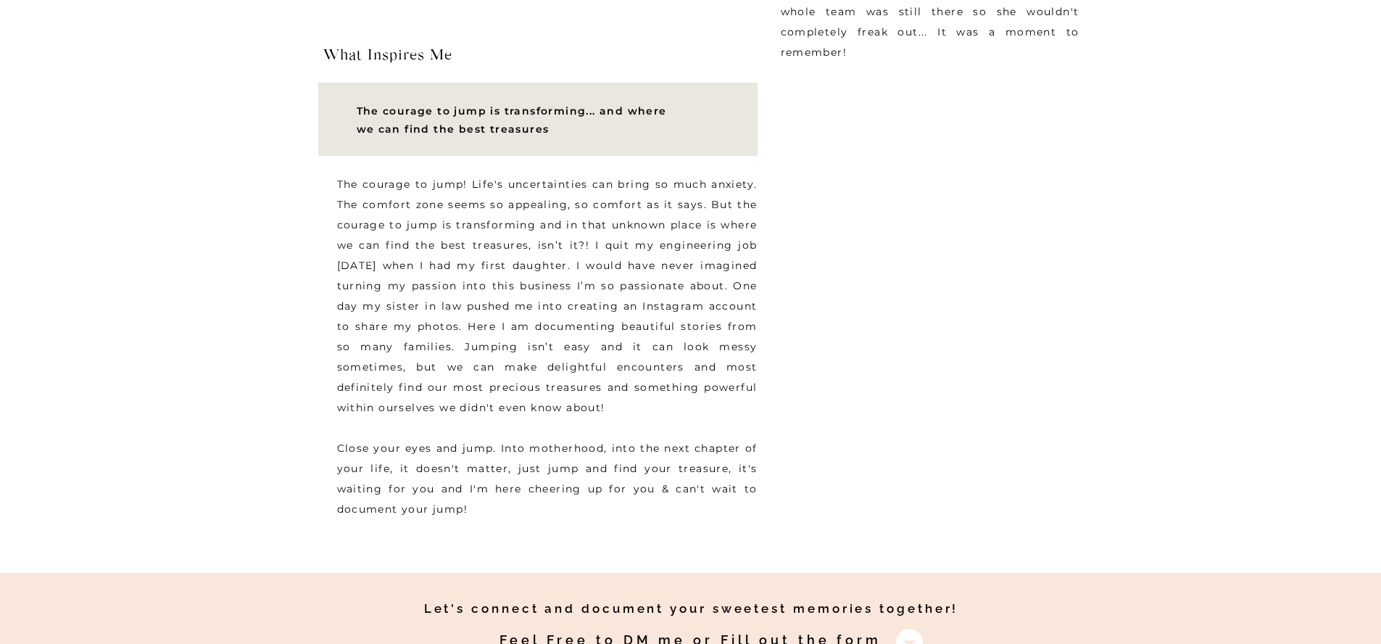
scroll to position [3511, 0]
